Goal: Find specific page/section

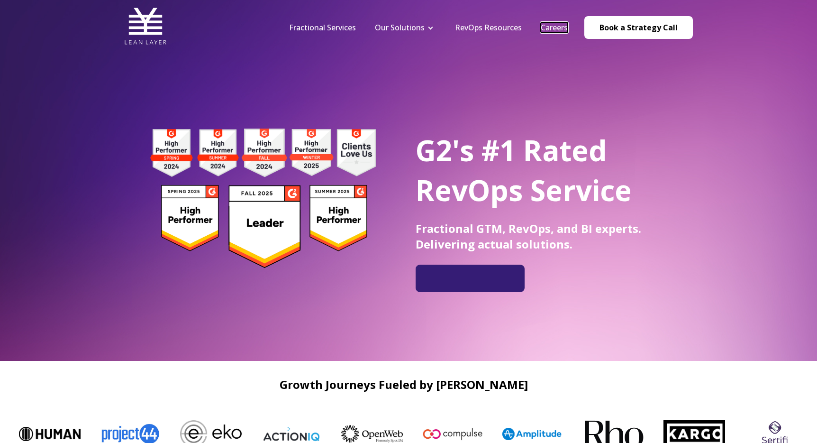
click at [559, 23] on link "Careers" at bounding box center [554, 27] width 27 height 10
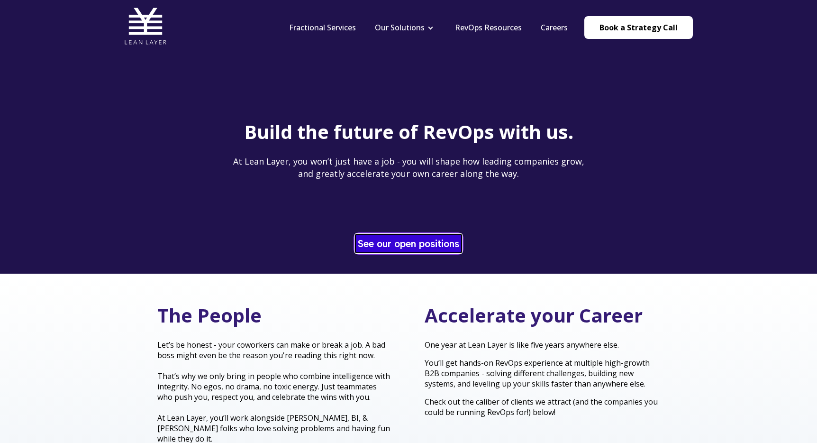
click at [386, 239] on link "See our open positions" at bounding box center [409, 243] width 106 height 18
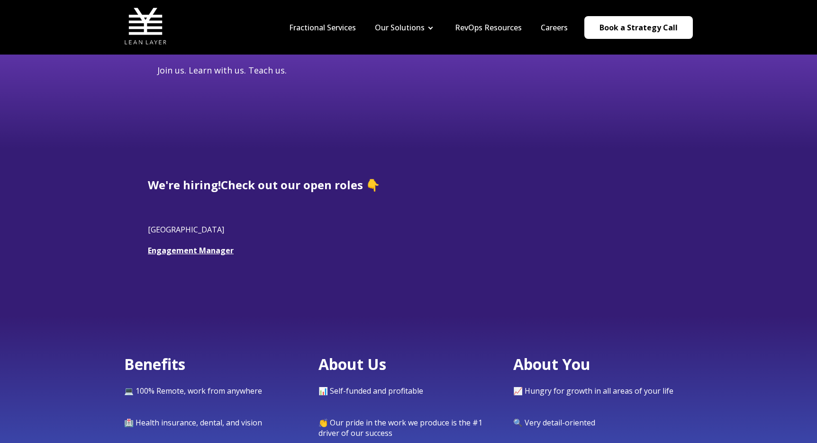
scroll to position [129, 0]
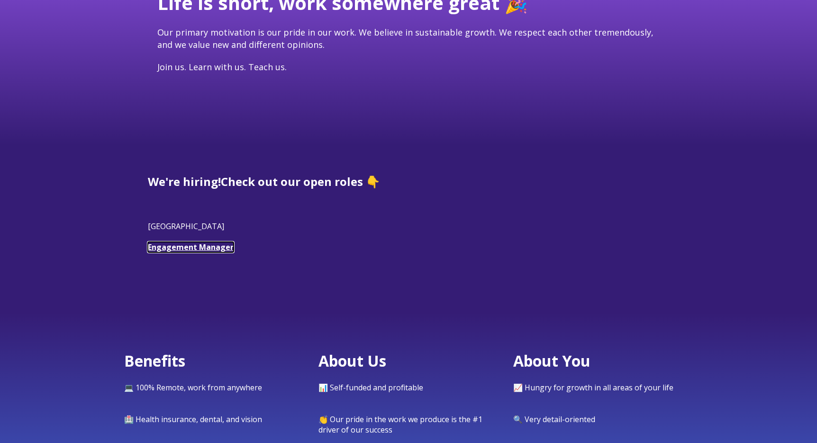
click at [211, 250] on link "Engagement Manager" at bounding box center [191, 247] width 86 height 10
